Goal: Obtain resource: Download file/media

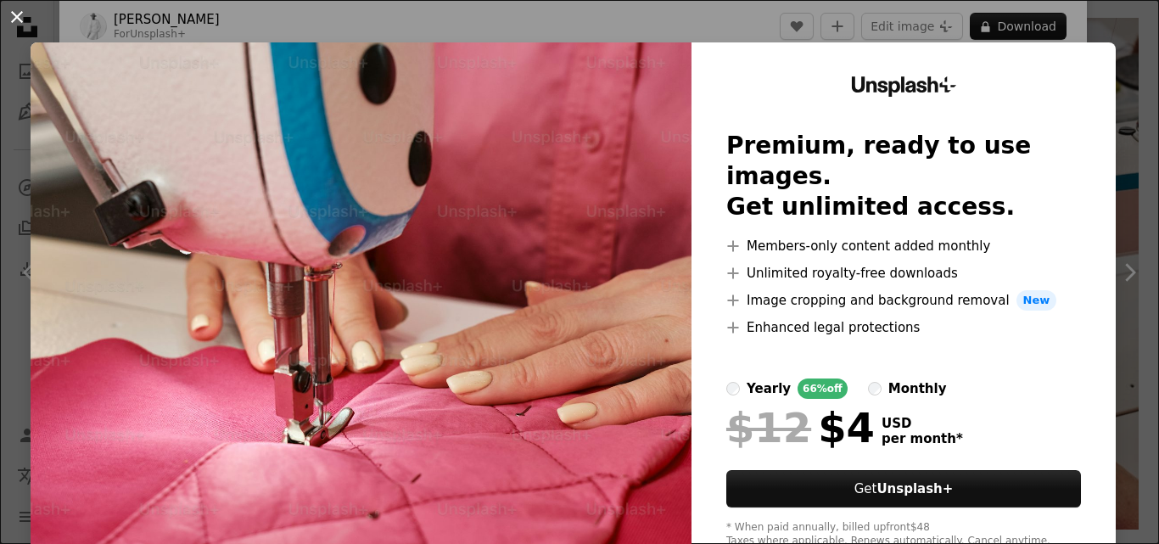
click at [21, 13] on button "An X shape" at bounding box center [17, 17] width 20 height 20
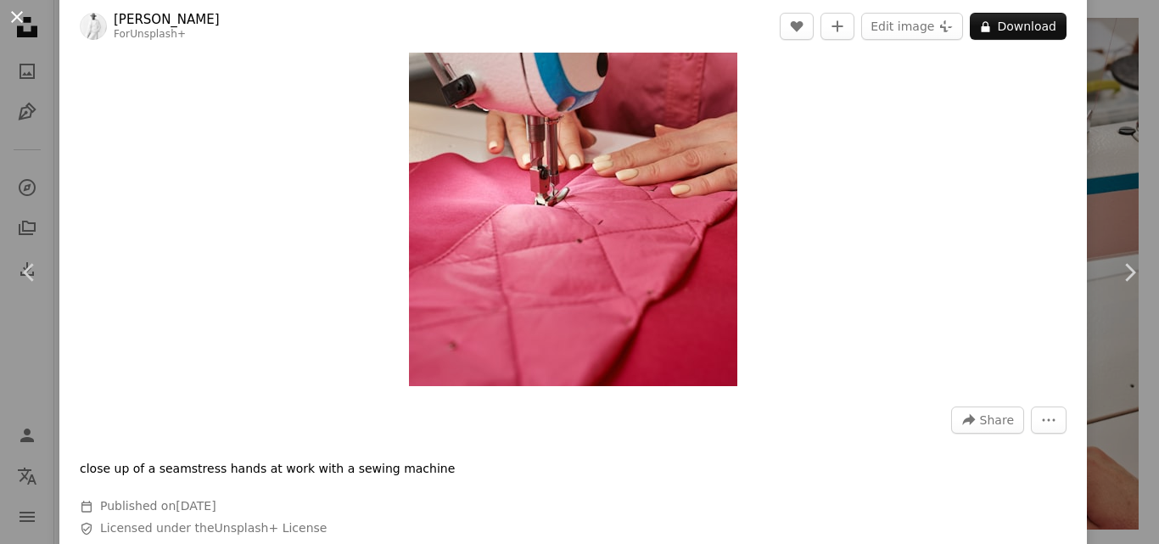
click at [18, 20] on button "An X shape" at bounding box center [17, 17] width 20 height 20
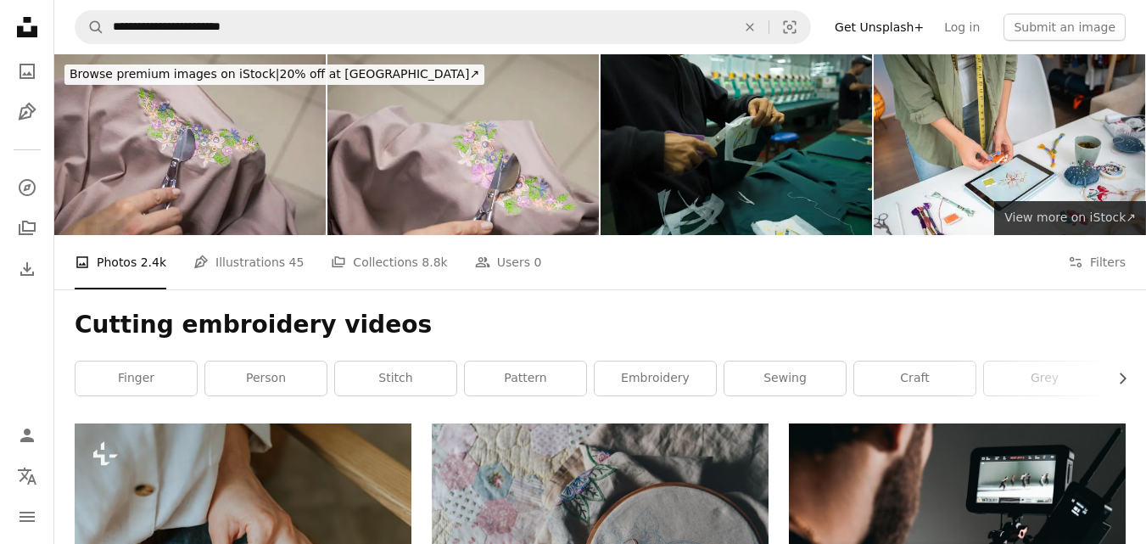
click at [1055, 213] on span "View more on iStock ↗" at bounding box center [1071, 217] width 132 height 14
